Goal: Task Accomplishment & Management: Manage account settings

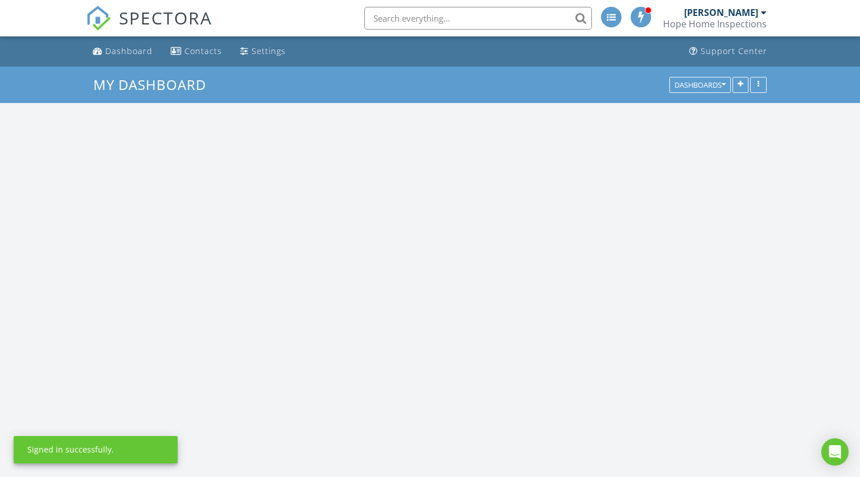
scroll to position [1435, 861]
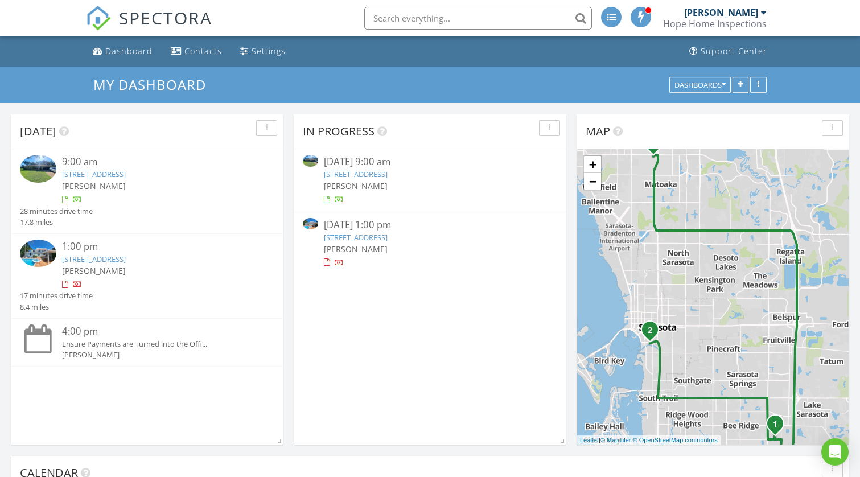
click at [388, 175] on link "[STREET_ADDRESS]" at bounding box center [356, 174] width 64 height 10
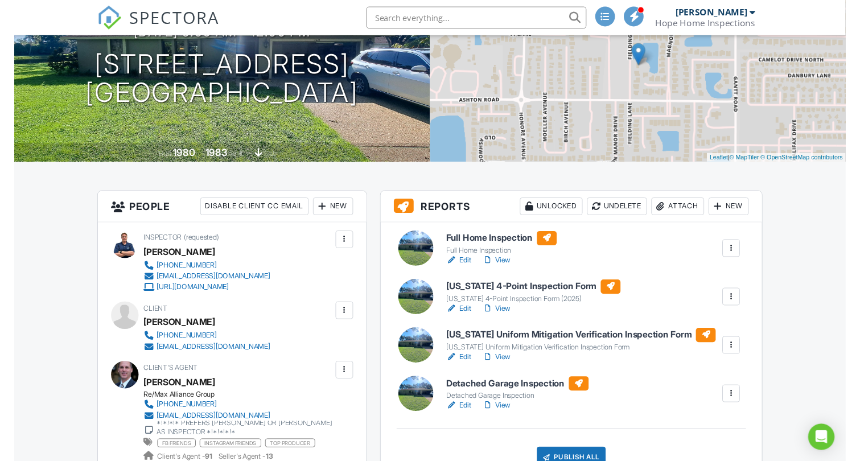
scroll to position [138, 0]
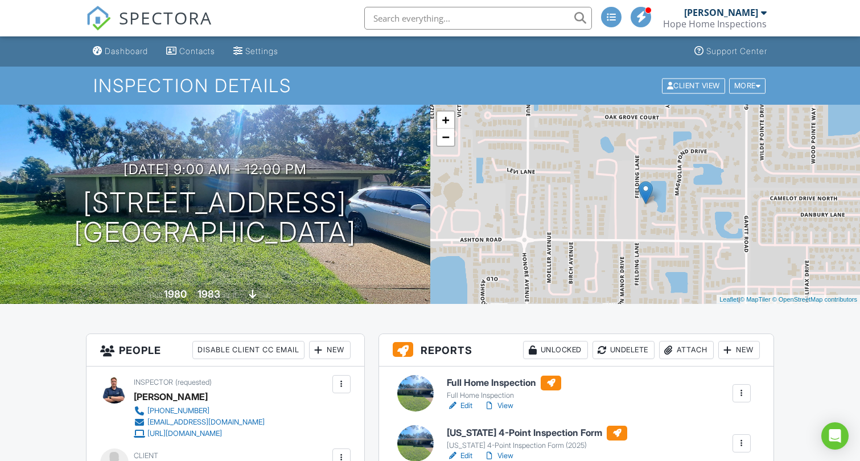
scroll to position [0, 0]
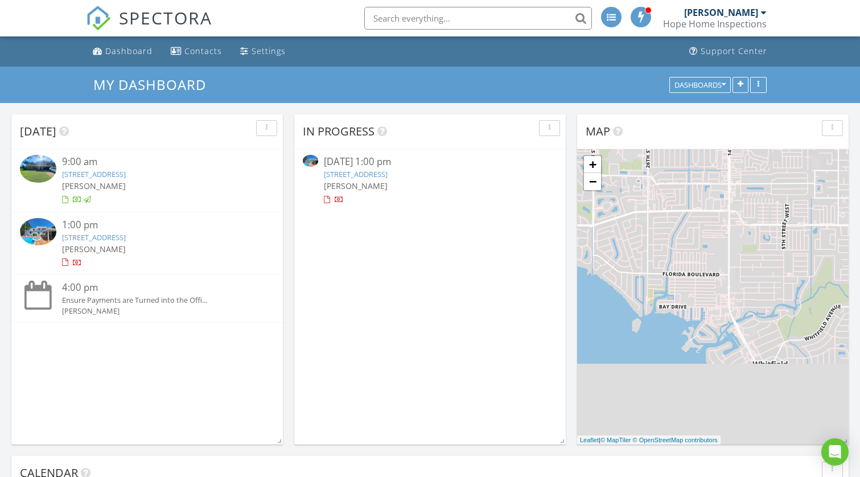
scroll to position [1435, 861]
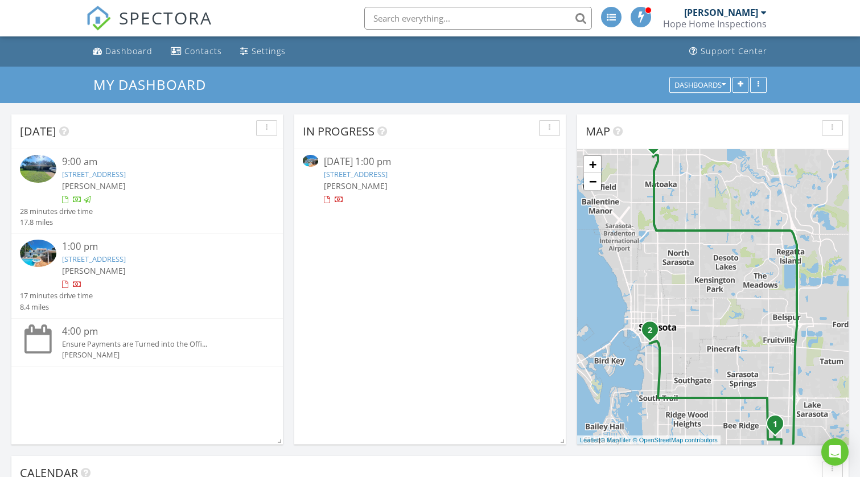
click at [388, 176] on link "[STREET_ADDRESS]" at bounding box center [356, 174] width 64 height 10
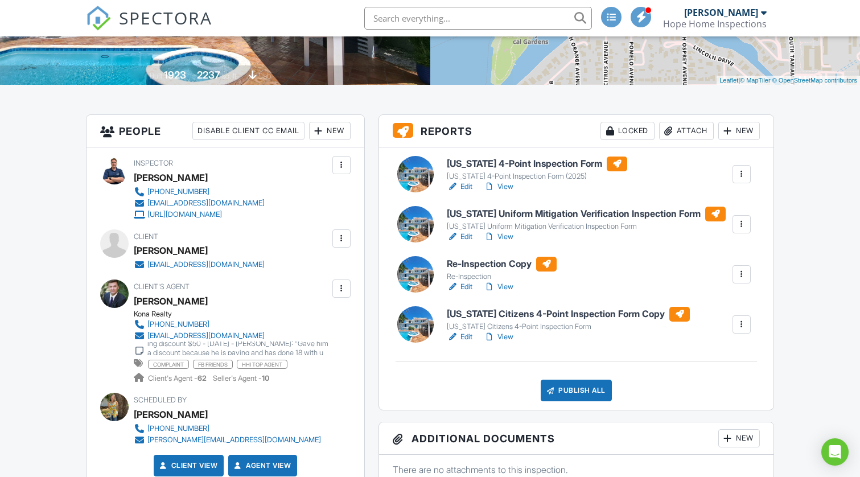
scroll to position [221, 0]
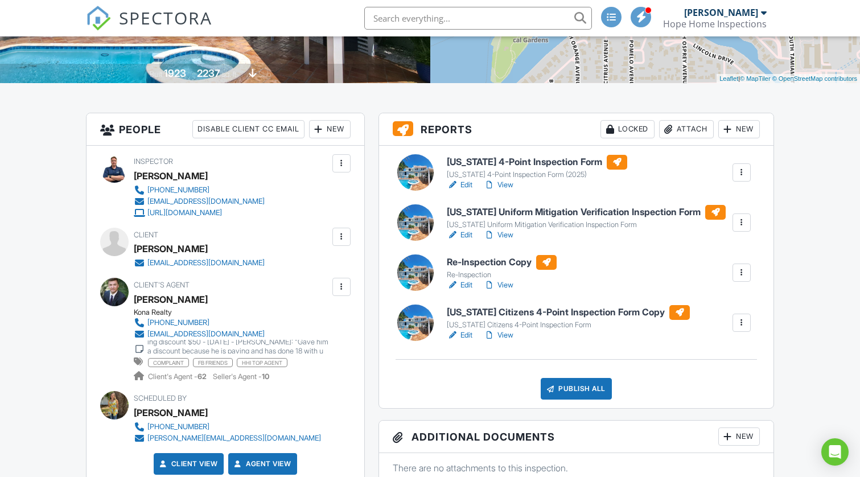
click at [635, 336] on div "Edit View" at bounding box center [568, 335] width 243 height 11
